Goal: Information Seeking & Learning: Learn about a topic

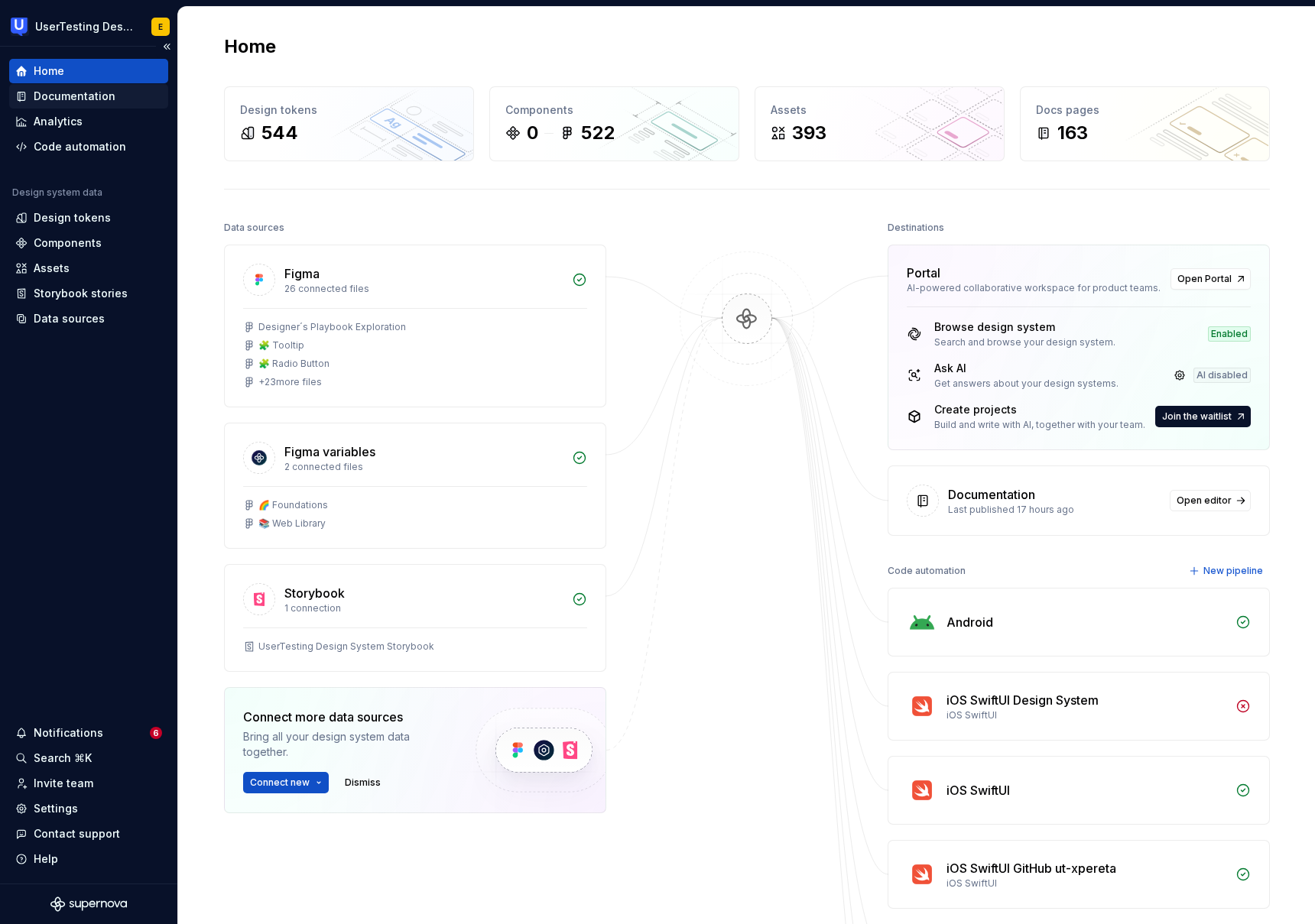
click at [87, 100] on div "Documentation" at bounding box center [74, 96] width 82 height 16
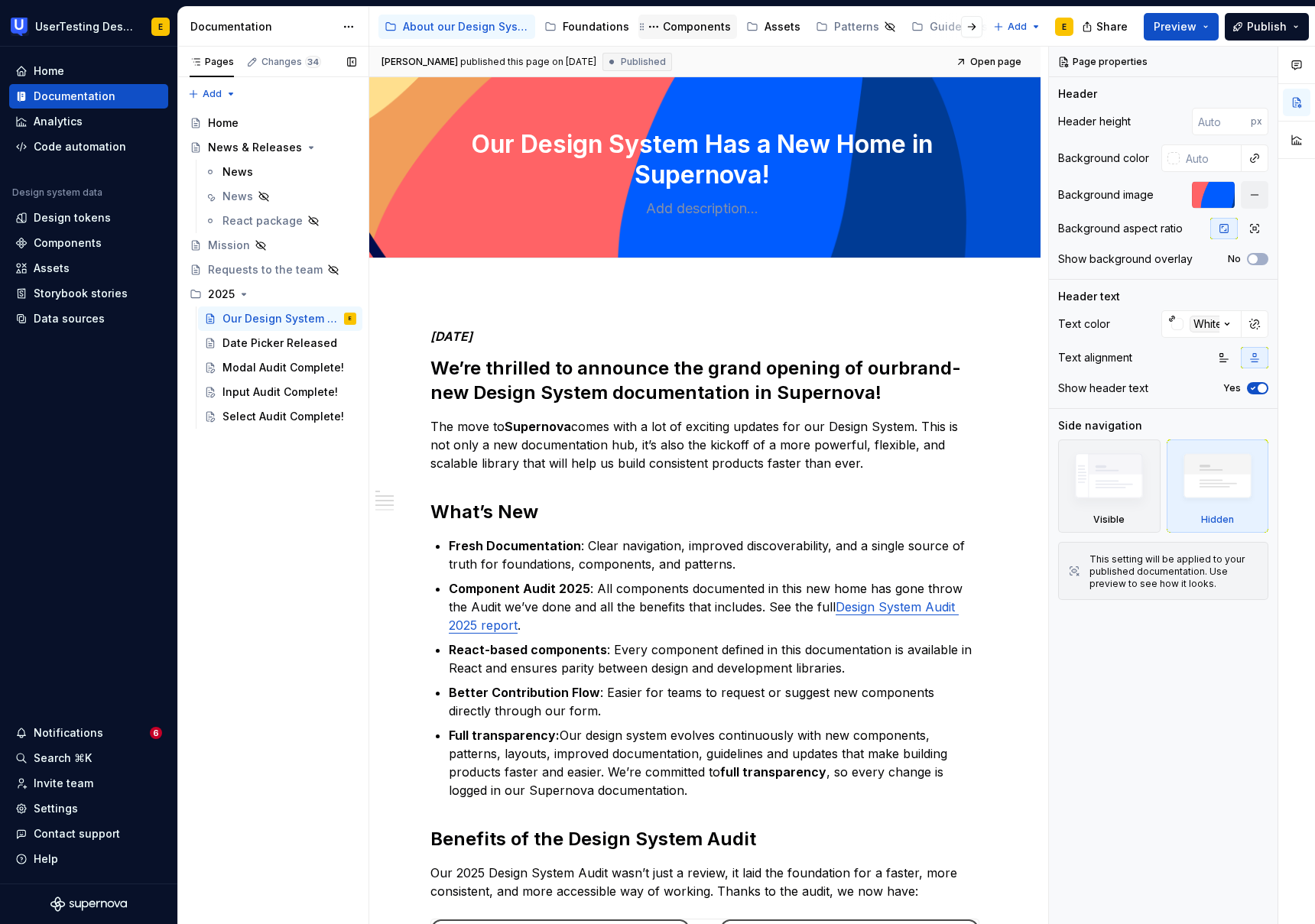
click at [689, 24] on div "Components" at bounding box center [697, 27] width 68 height 16
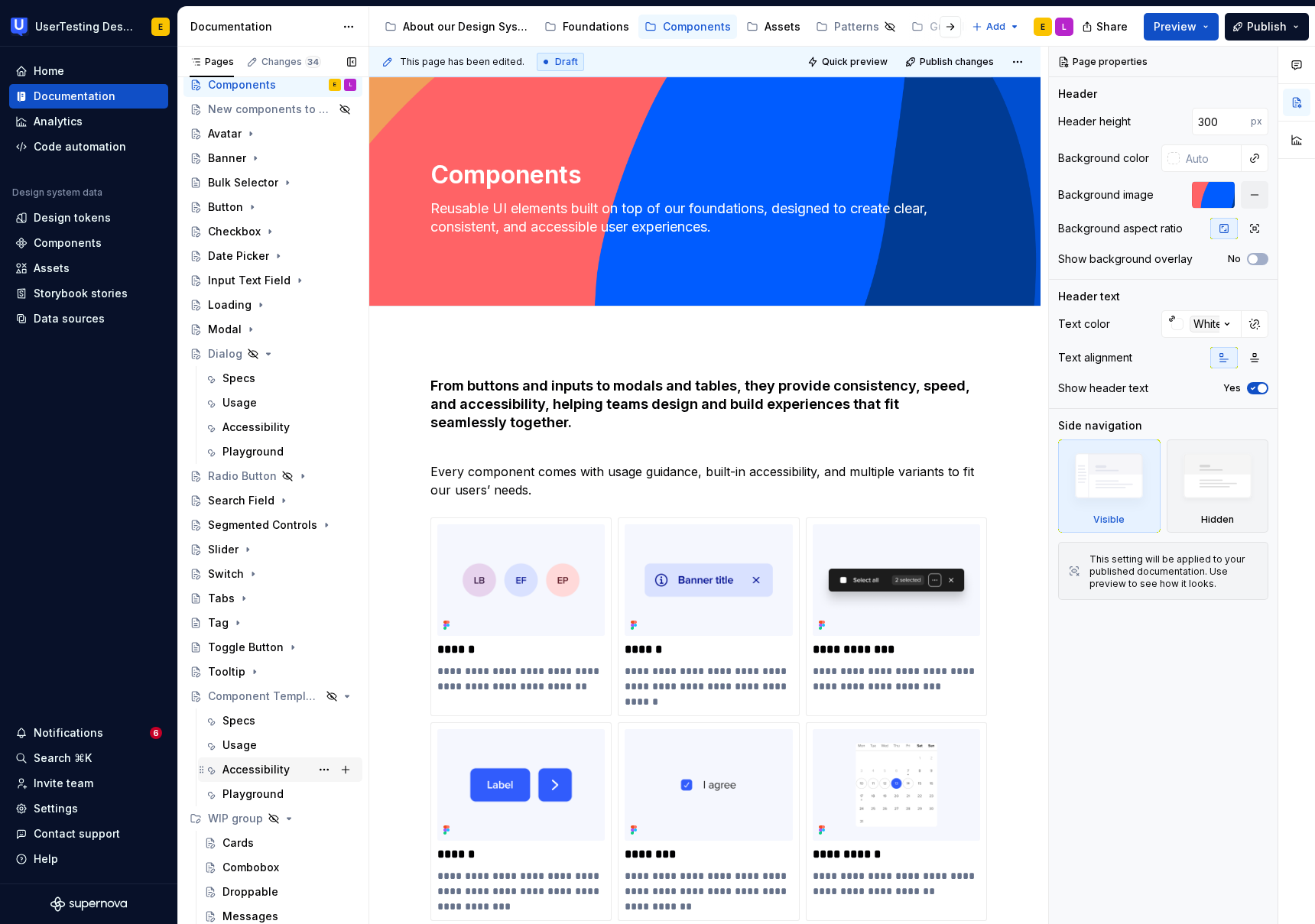
scroll to position [33, 0]
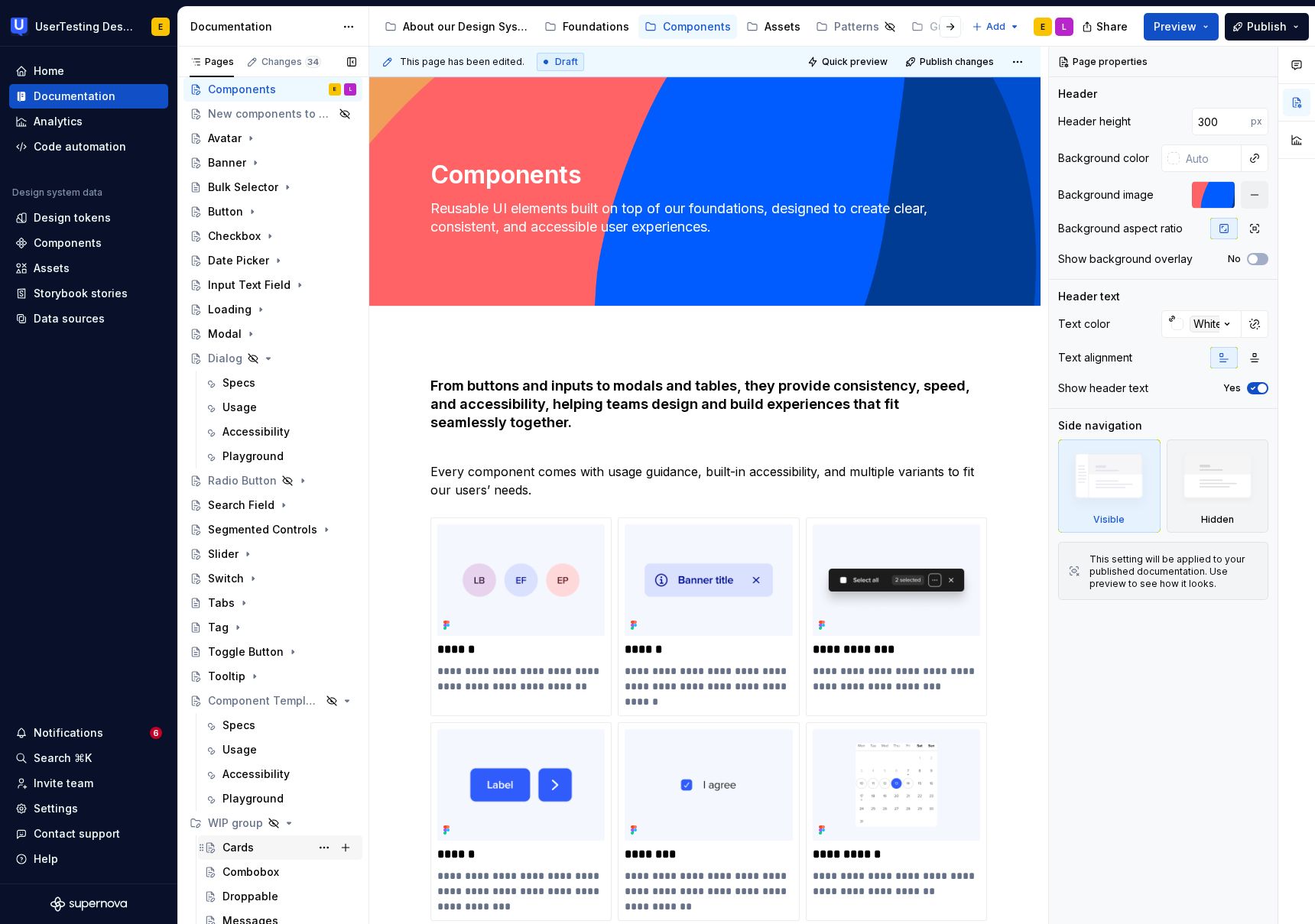
click at [244, 852] on div "Cards" at bounding box center [238, 848] width 31 height 16
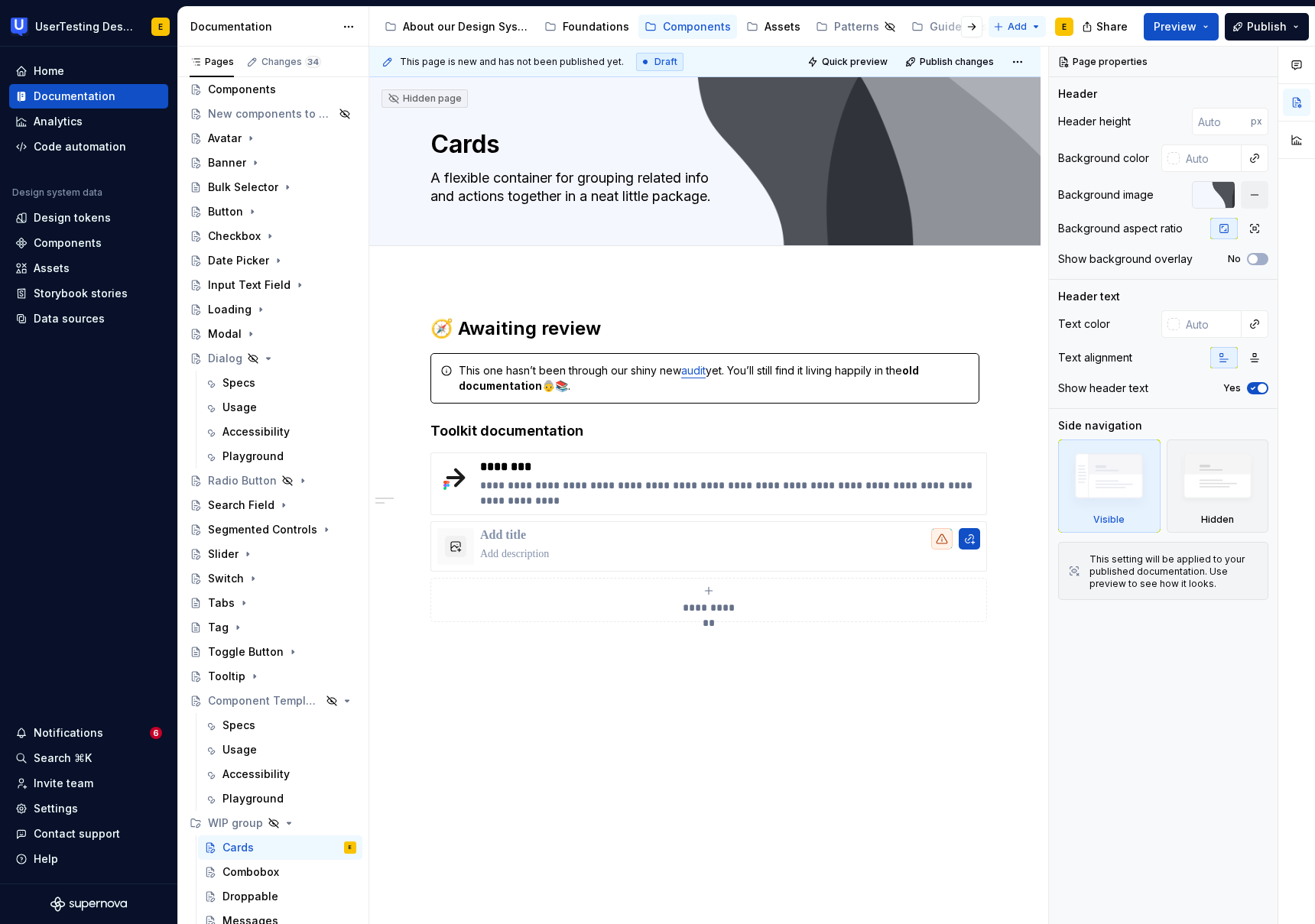
type textarea "*"
